Goal: Information Seeking & Learning: Learn about a topic

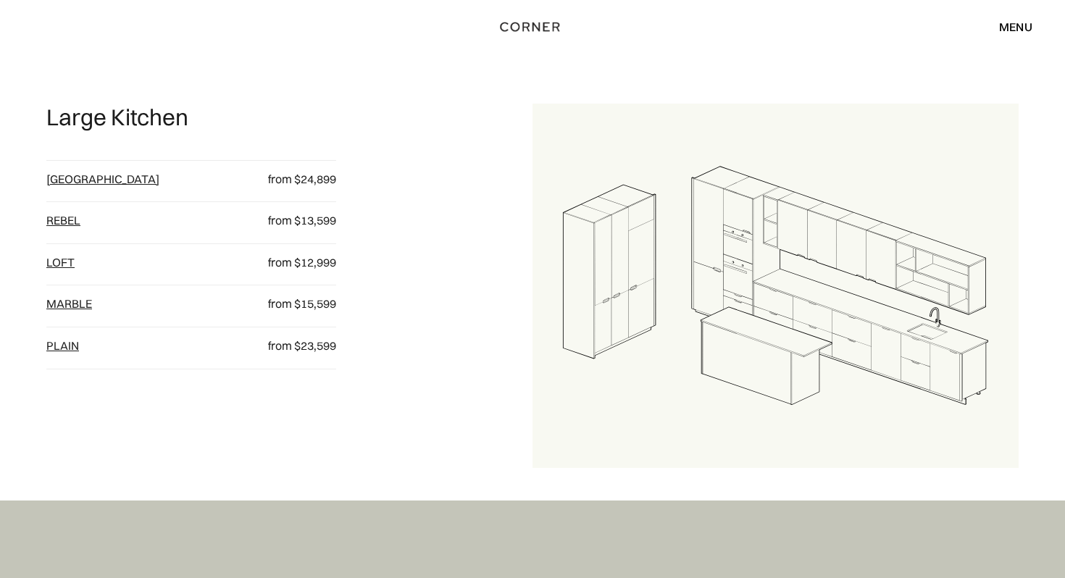
scroll to position [2026, 0]
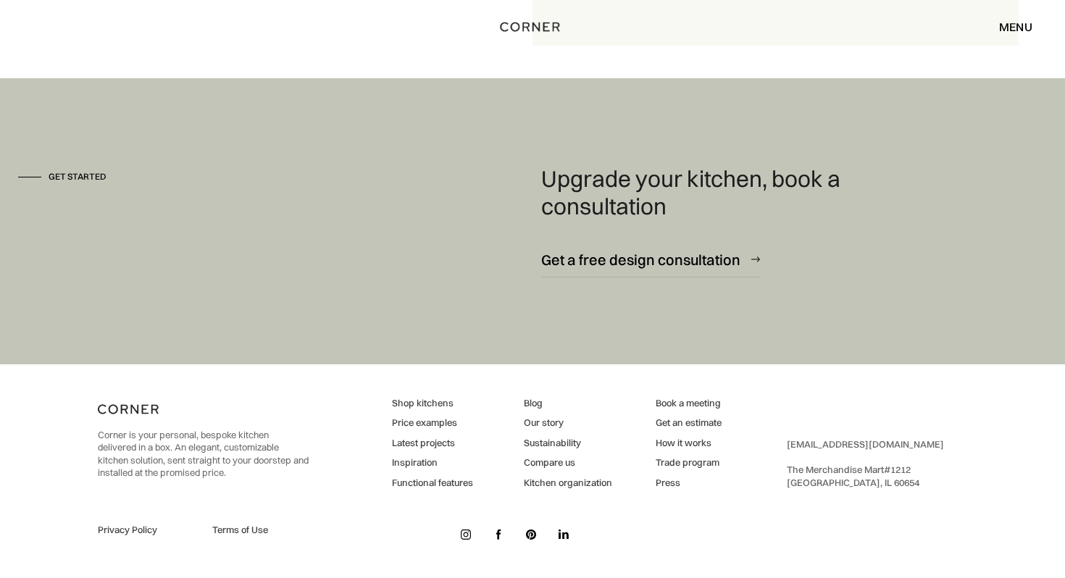
click at [1018, 25] on div "menu" at bounding box center [1016, 27] width 33 height 12
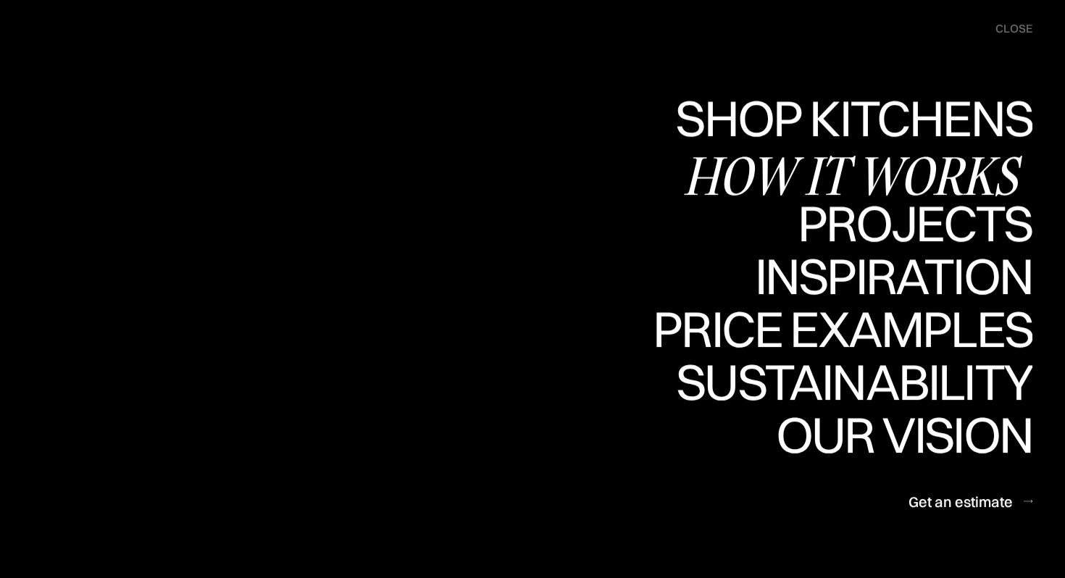
click at [943, 218] on div "Projects" at bounding box center [915, 223] width 235 height 51
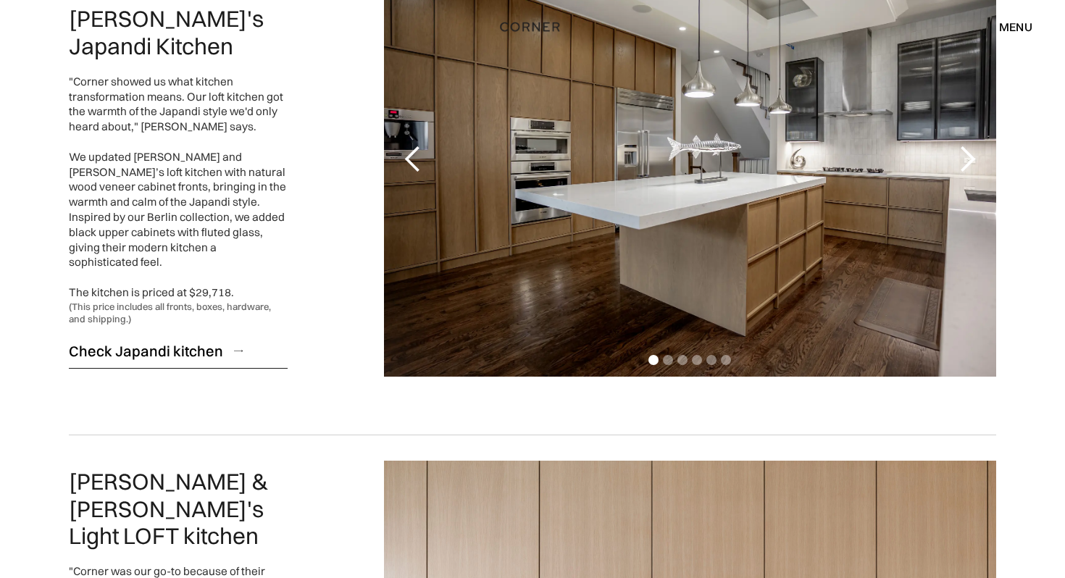
scroll to position [771, 0]
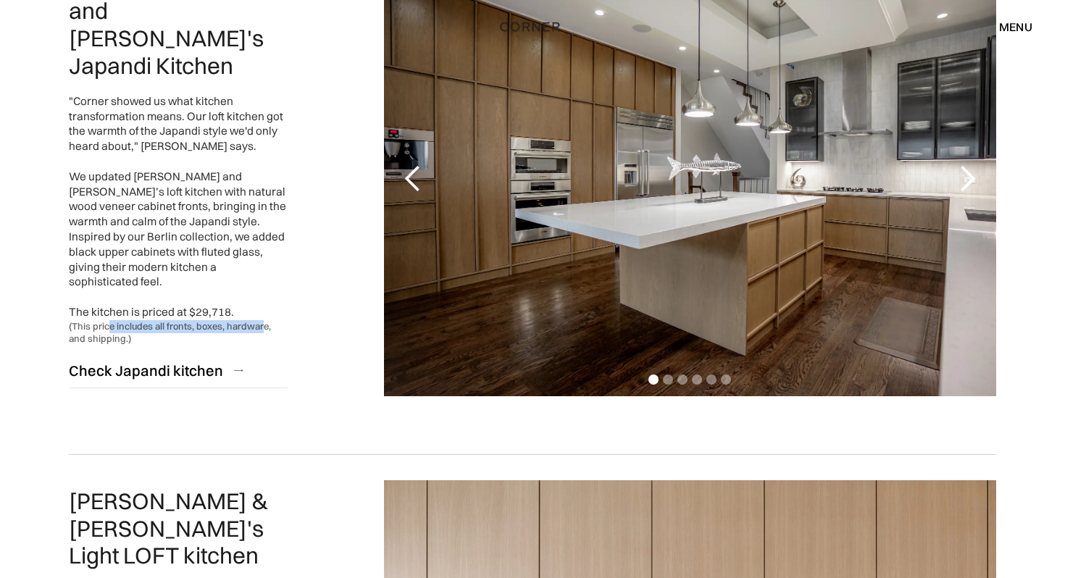
drag, startPoint x: 109, startPoint y: 290, endPoint x: 262, endPoint y: 291, distance: 152.2
click at [262, 320] on div "(This price includes all fronts, boxes, hardware, and shipping.)" at bounding box center [178, 332] width 219 height 25
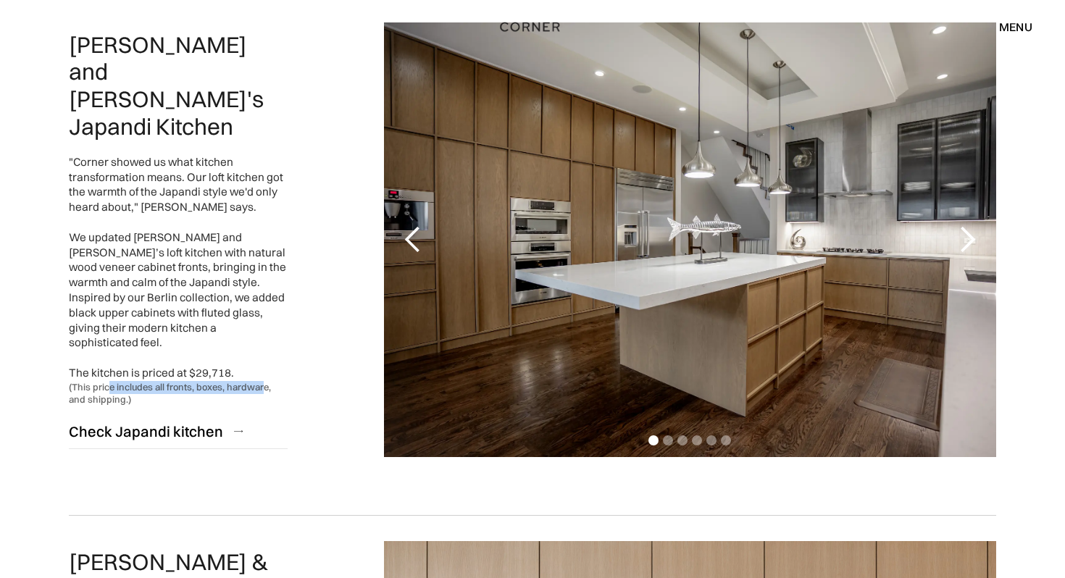
scroll to position [644, 0]
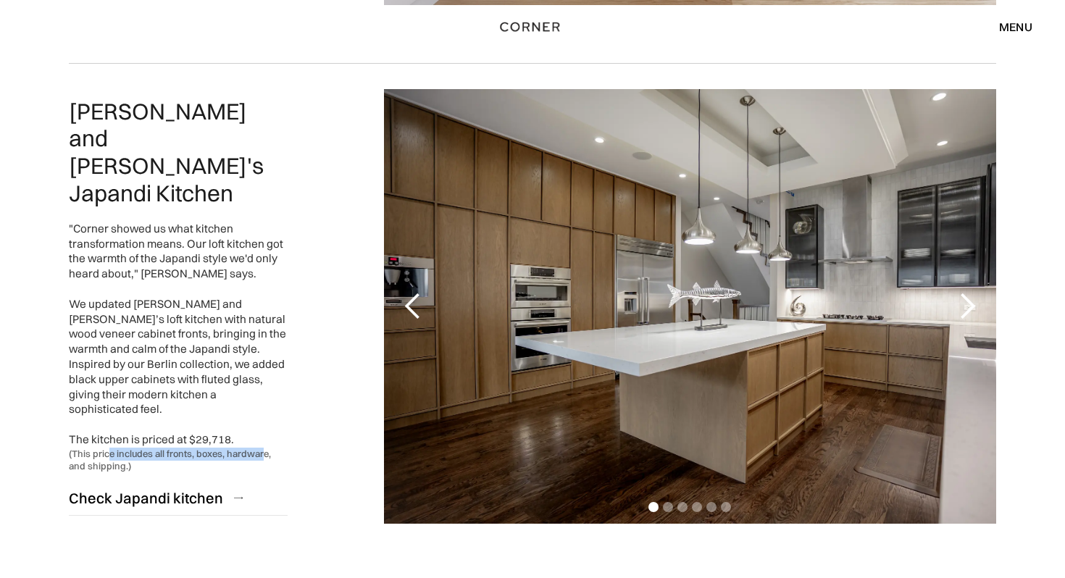
click at [957, 307] on div "next slide" at bounding box center [967, 306] width 29 height 29
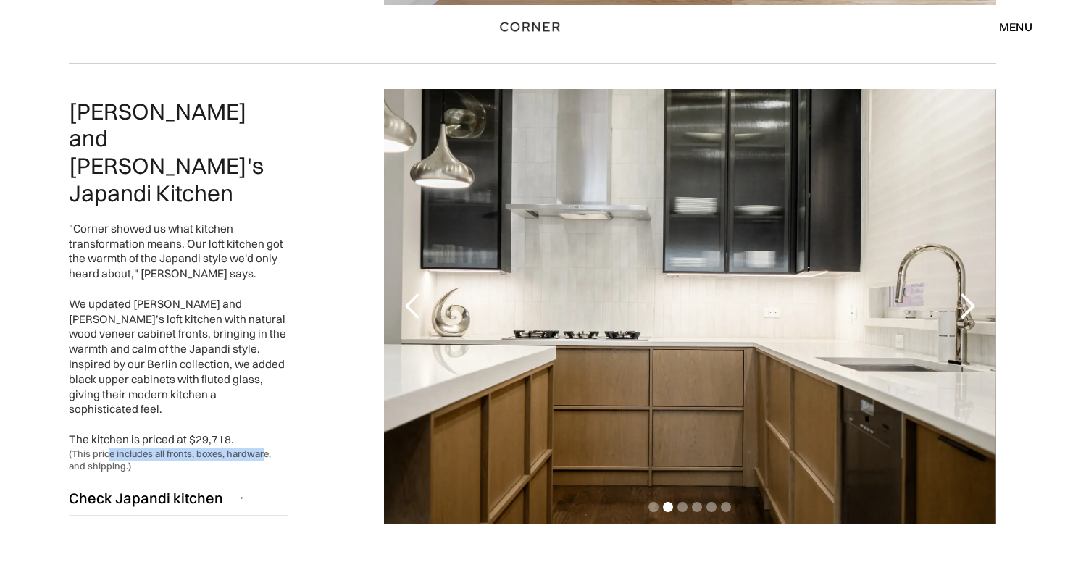
click at [957, 307] on div "next slide" at bounding box center [967, 306] width 29 height 29
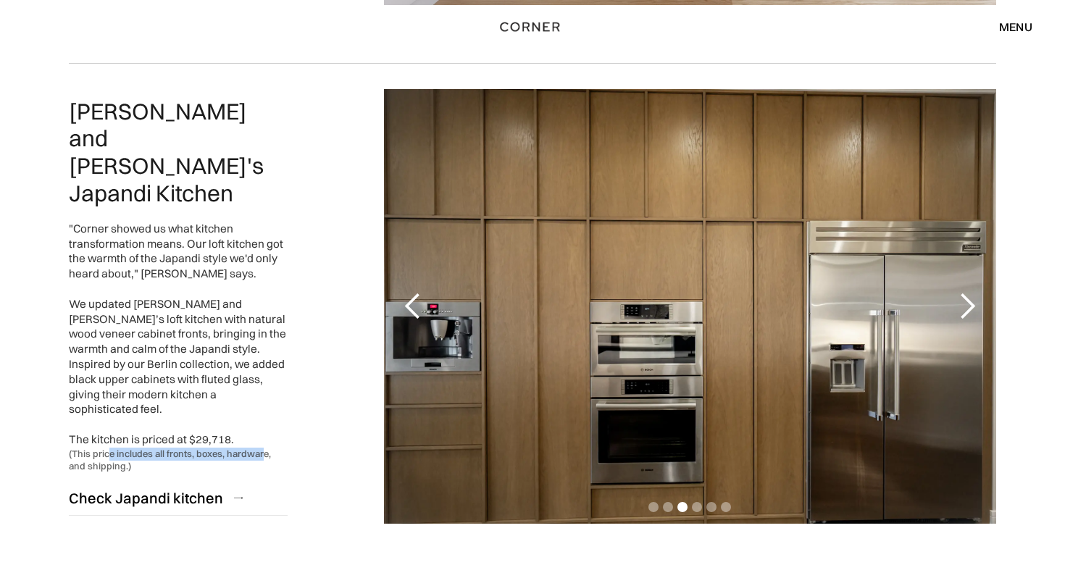
click at [957, 307] on div "next slide" at bounding box center [967, 306] width 29 height 29
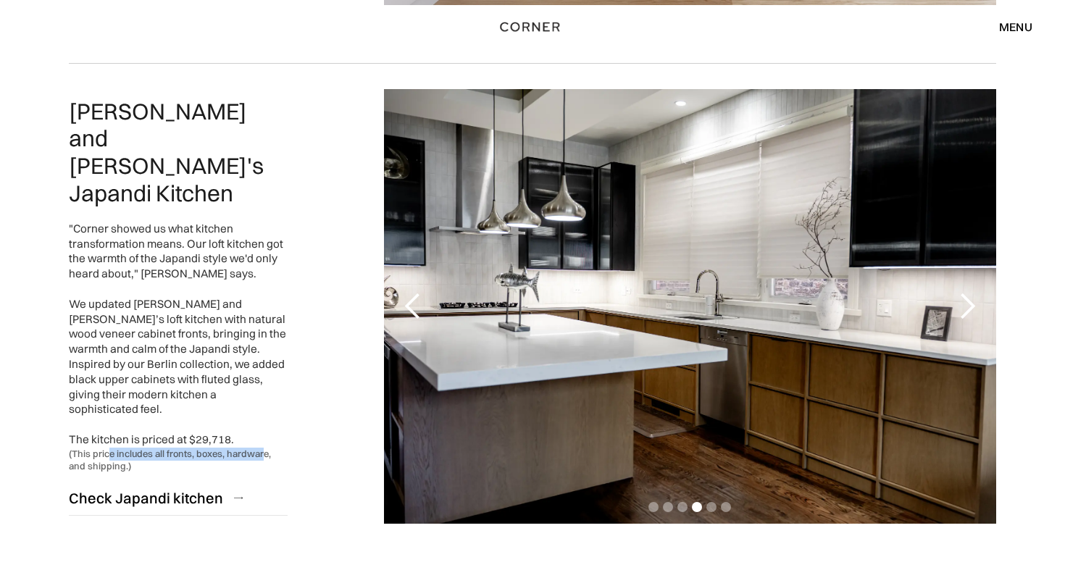
click at [957, 307] on div "next slide" at bounding box center [967, 306] width 29 height 29
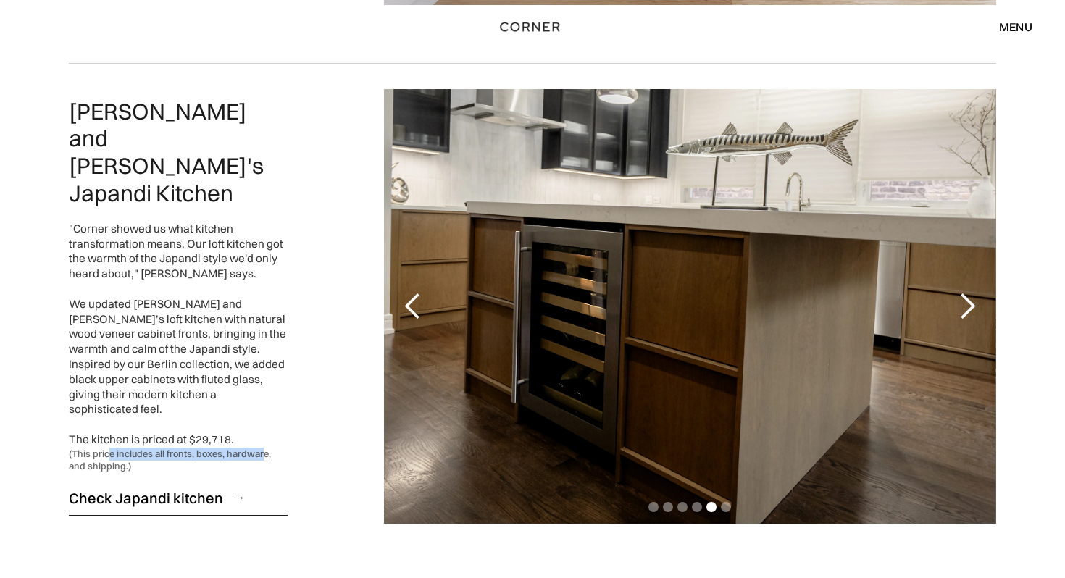
click at [191, 489] on div "Check Japandi kitchen" at bounding box center [146, 499] width 154 height 20
click at [404, 308] on div "previous slide" at bounding box center [413, 306] width 29 height 29
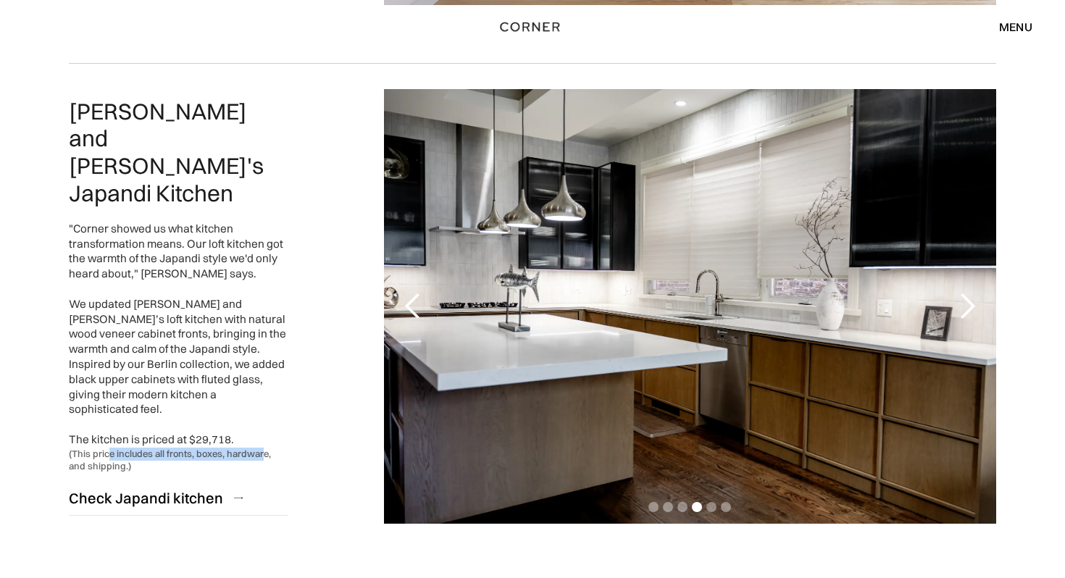
click at [404, 308] on div "previous slide" at bounding box center [413, 306] width 29 height 29
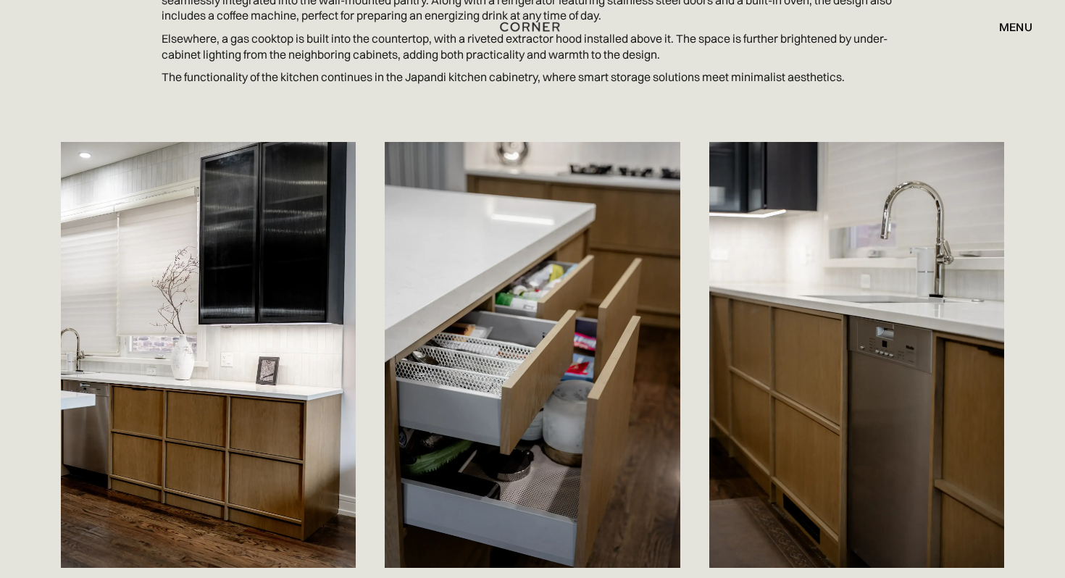
scroll to position [2799, 0]
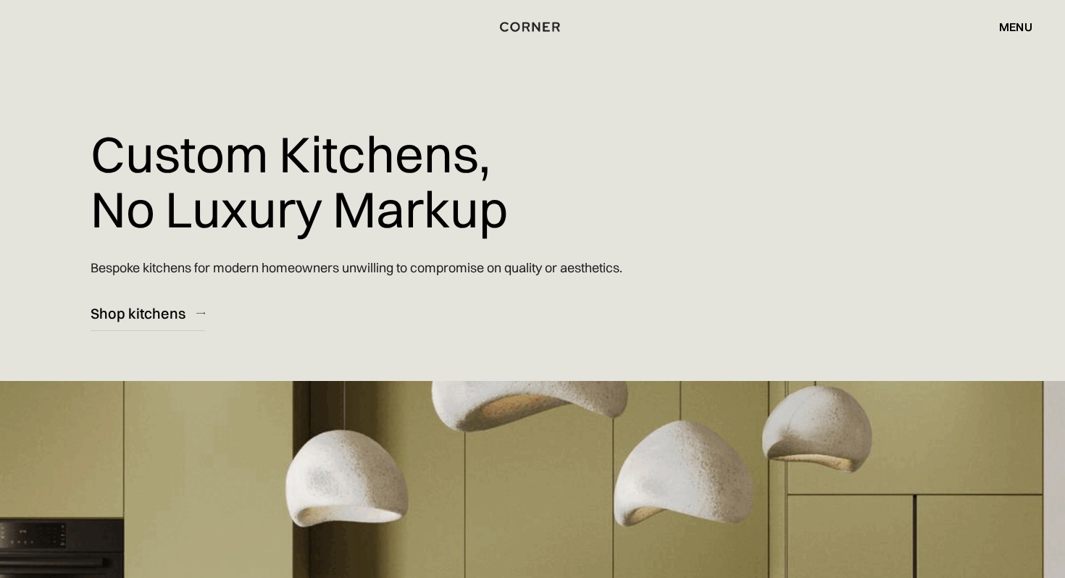
click at [1021, 25] on div "menu" at bounding box center [1016, 27] width 33 height 12
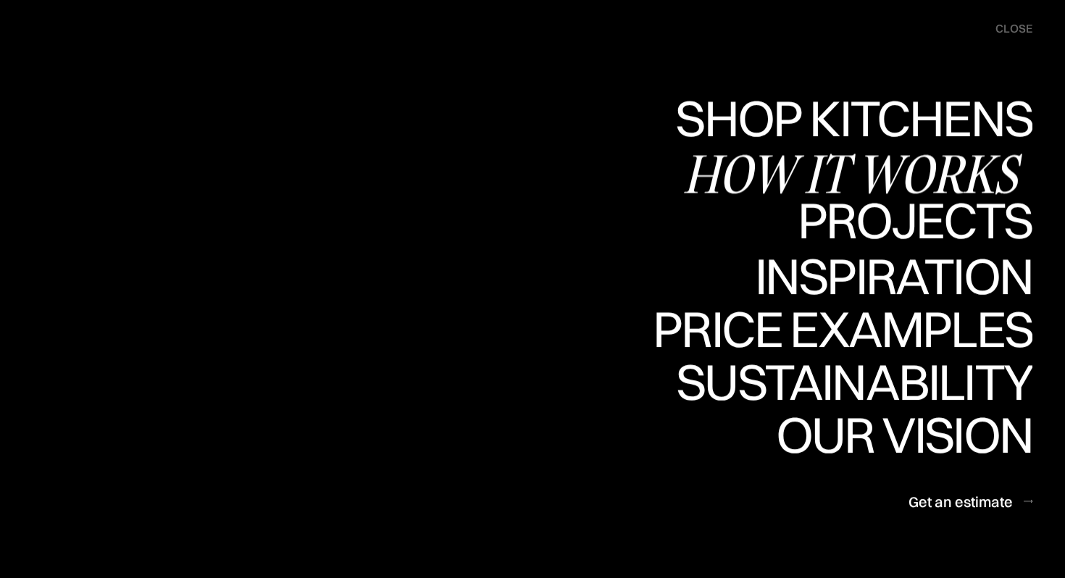
click at [919, 221] on div "Projects" at bounding box center [915, 220] width 235 height 51
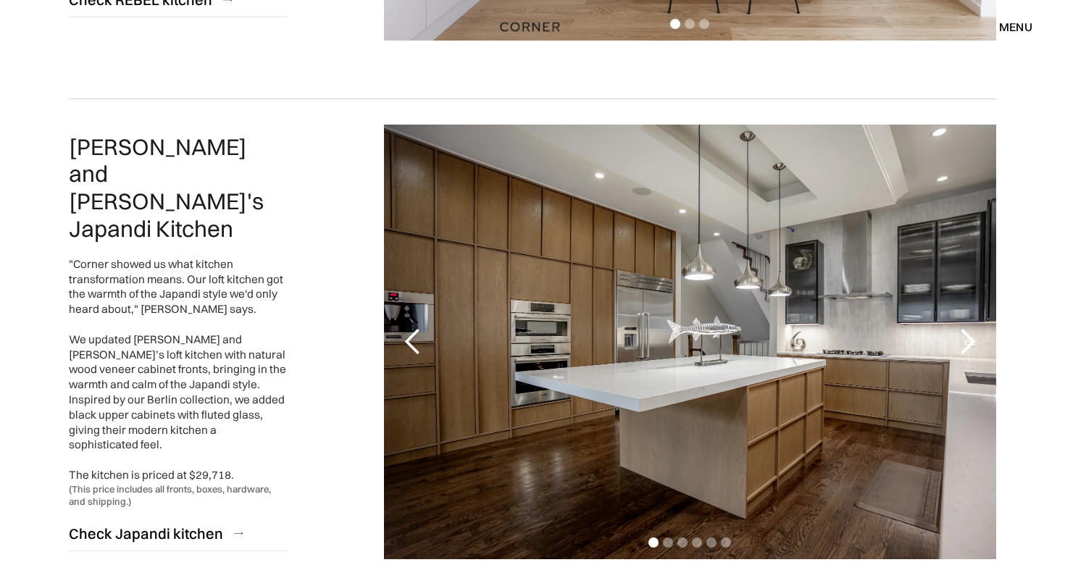
scroll to position [610, 0]
